Goal: Find specific page/section: Find specific page/section

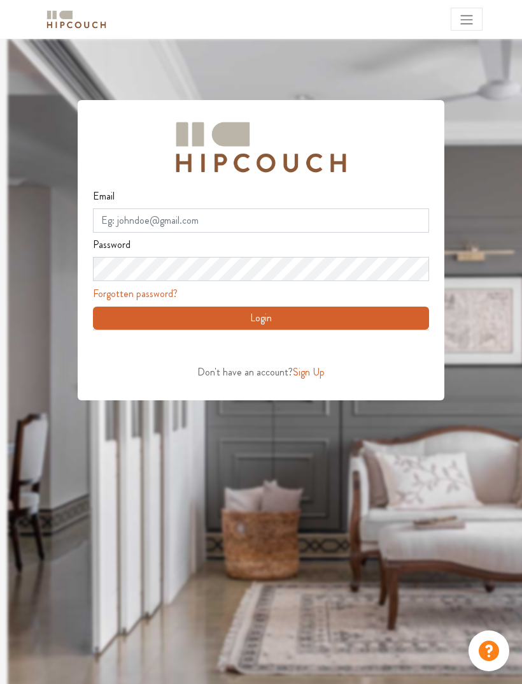
click at [296, 344] on div "Sign in with Google. Opens in new tab" at bounding box center [209, 348] width 233 height 28
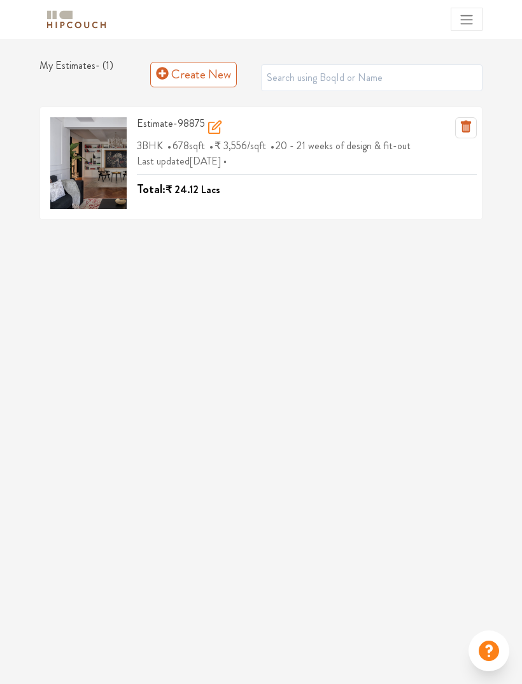
click at [211, 125] on icon at bounding box center [215, 127] width 15 height 15
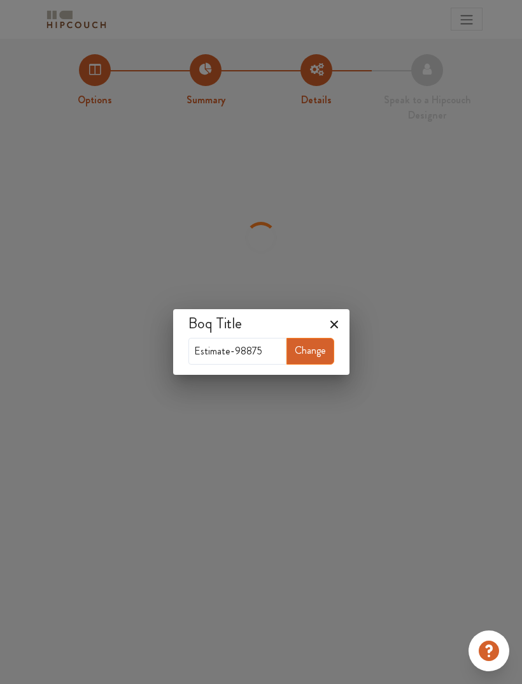
click at [309, 357] on button "Change" at bounding box center [311, 351] width 48 height 27
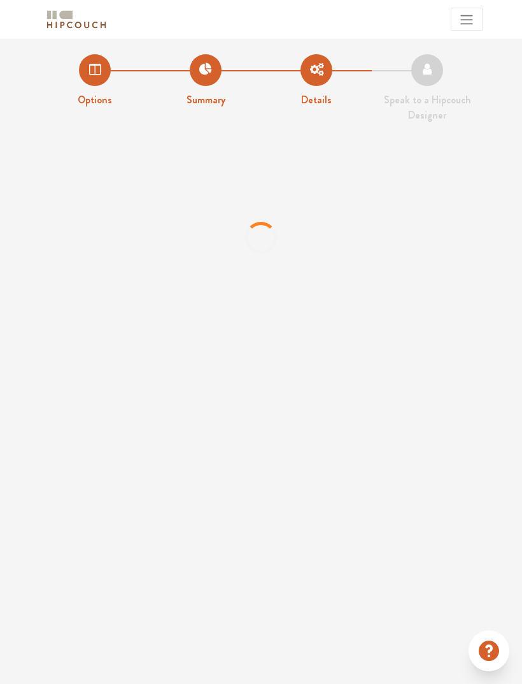
click at [88, 75] on li "Options" at bounding box center [94, 81] width 111 height 54
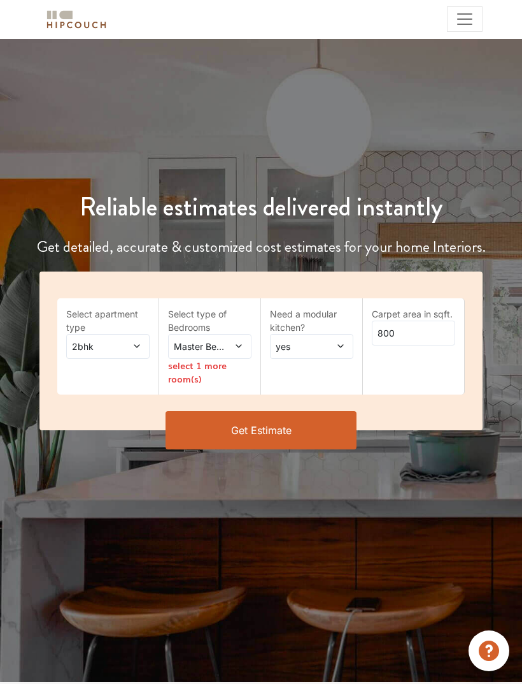
click at [127, 334] on div "2bhk" at bounding box center [107, 346] width 83 height 25
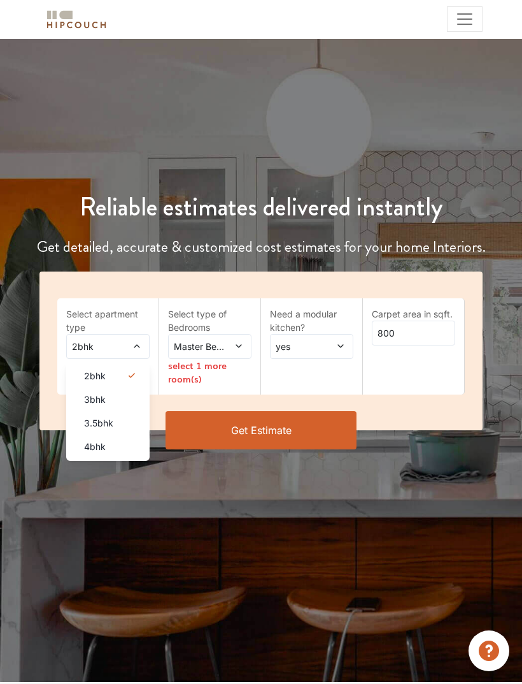
click at [120, 405] on li "3bhk" at bounding box center [107, 399] width 83 height 24
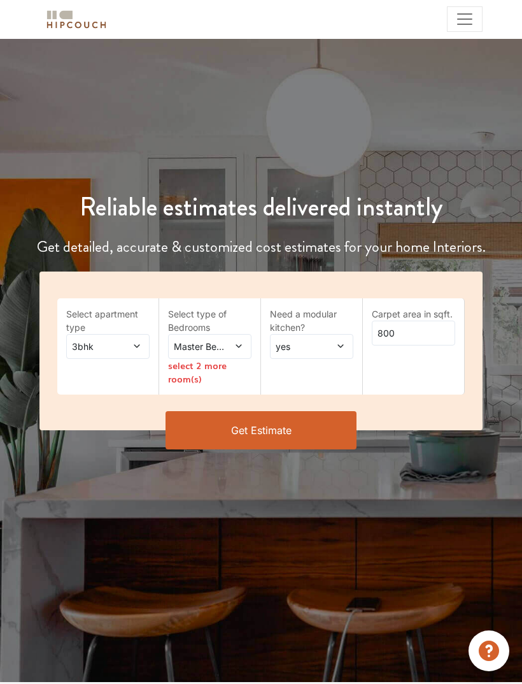
click at [233, 347] on span at bounding box center [235, 346] width 18 height 13
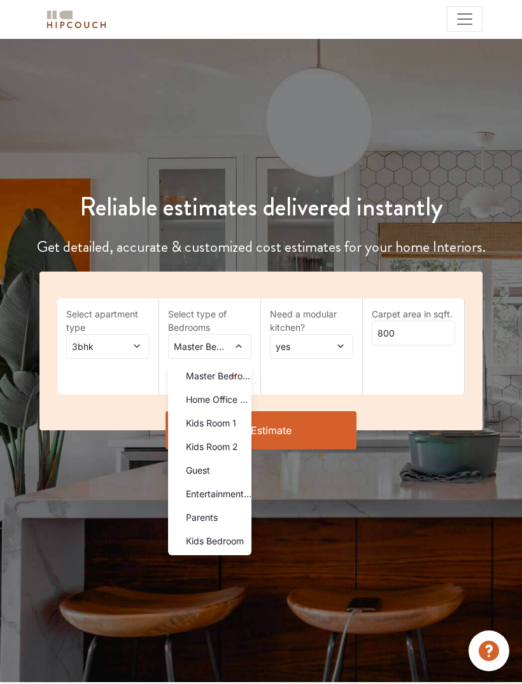
scroll to position [1, 0]
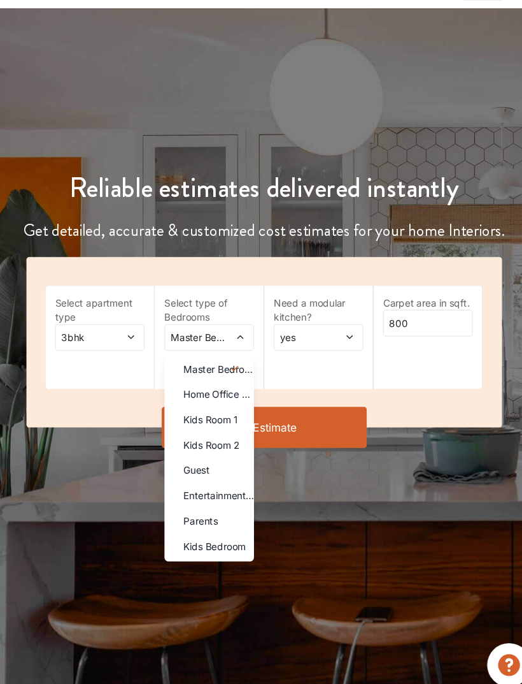
click at [38, 161] on div "Reliable estimates delivered instantly Get detailed, accurate & customized cost…" at bounding box center [261, 314] width 522 height 307
